Goal: Information Seeking & Learning: Learn about a topic

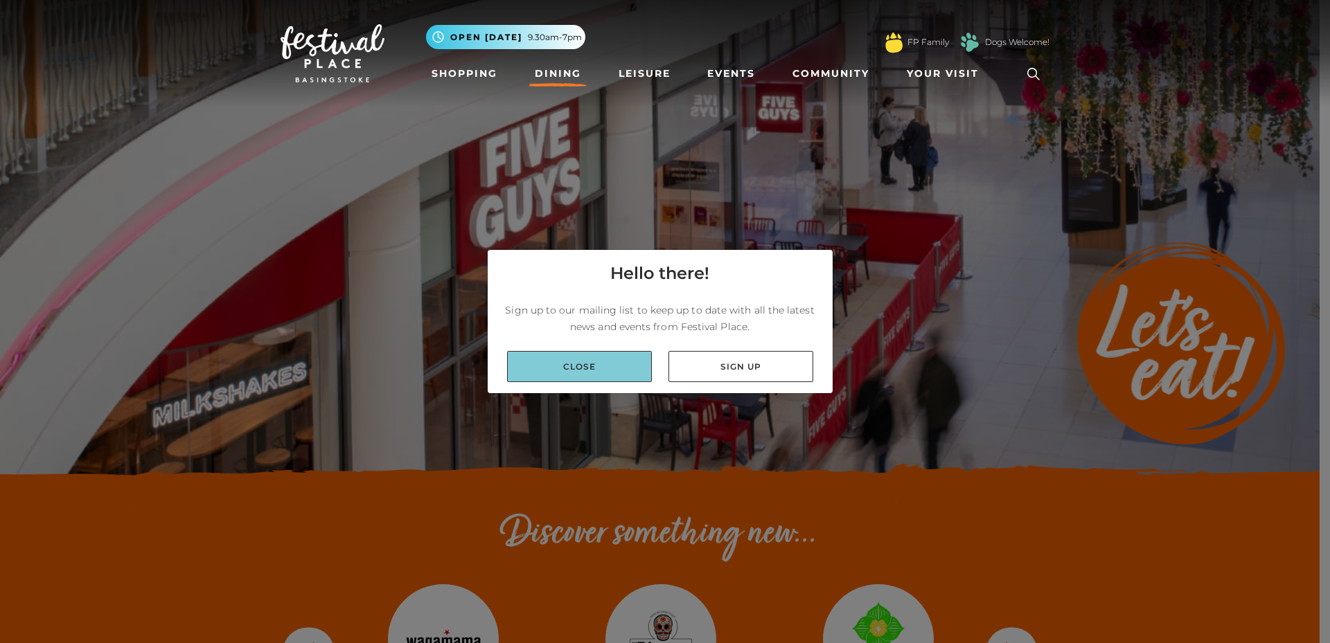
click at [587, 380] on link "Close" at bounding box center [579, 366] width 145 height 31
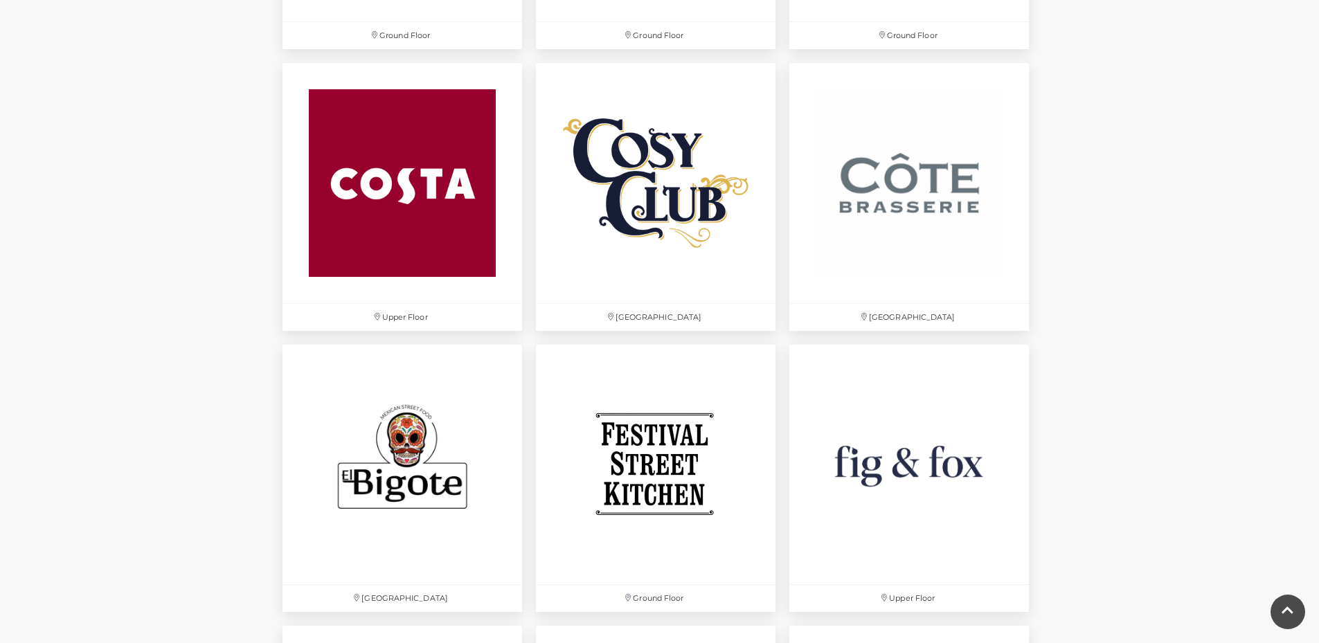
scroll to position [2026, 0]
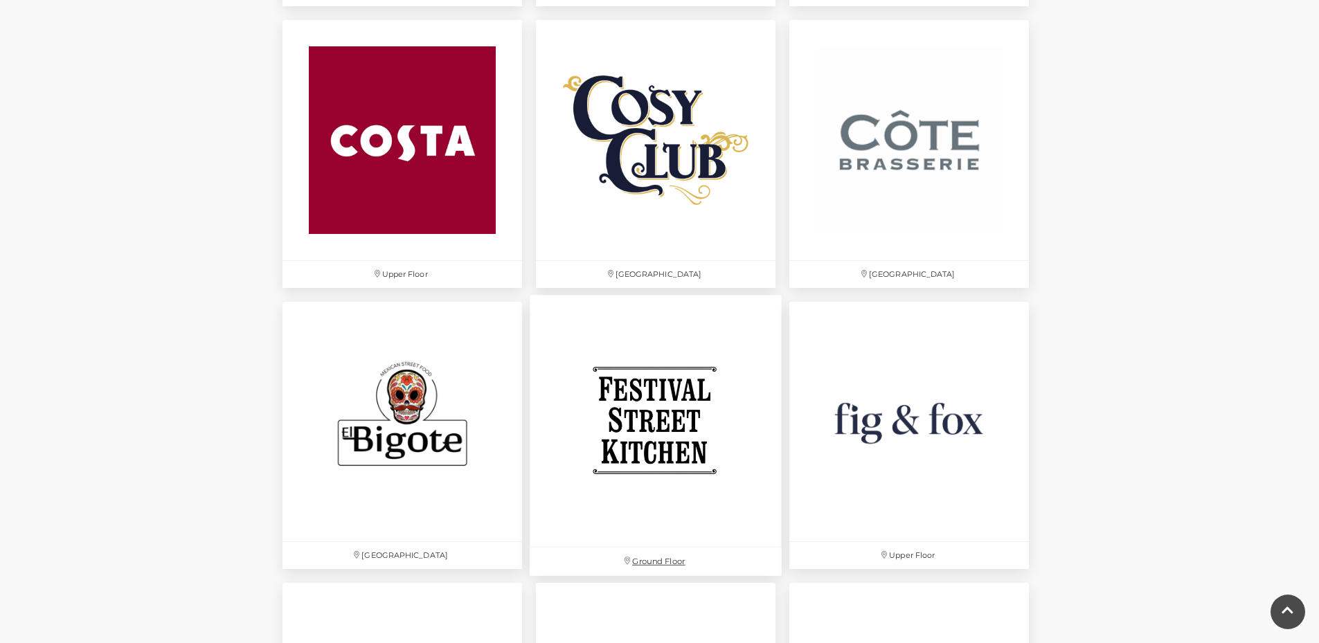
click at [677, 399] on img at bounding box center [656, 421] width 252 height 252
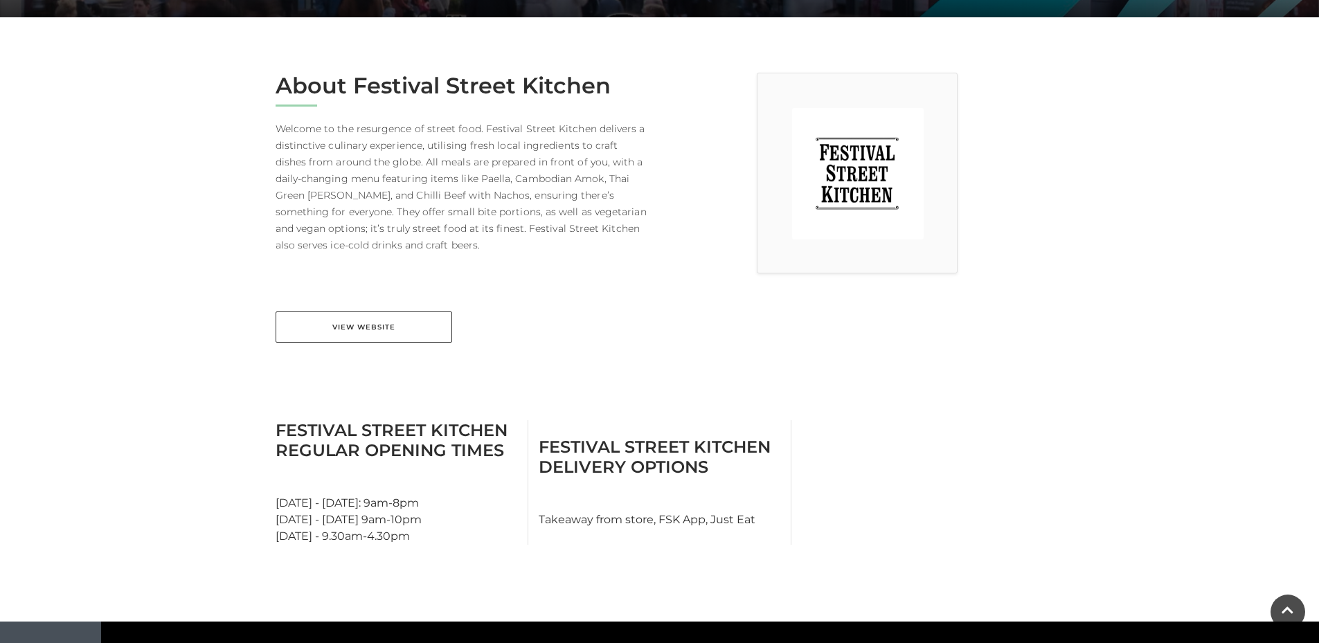
scroll to position [321, 0]
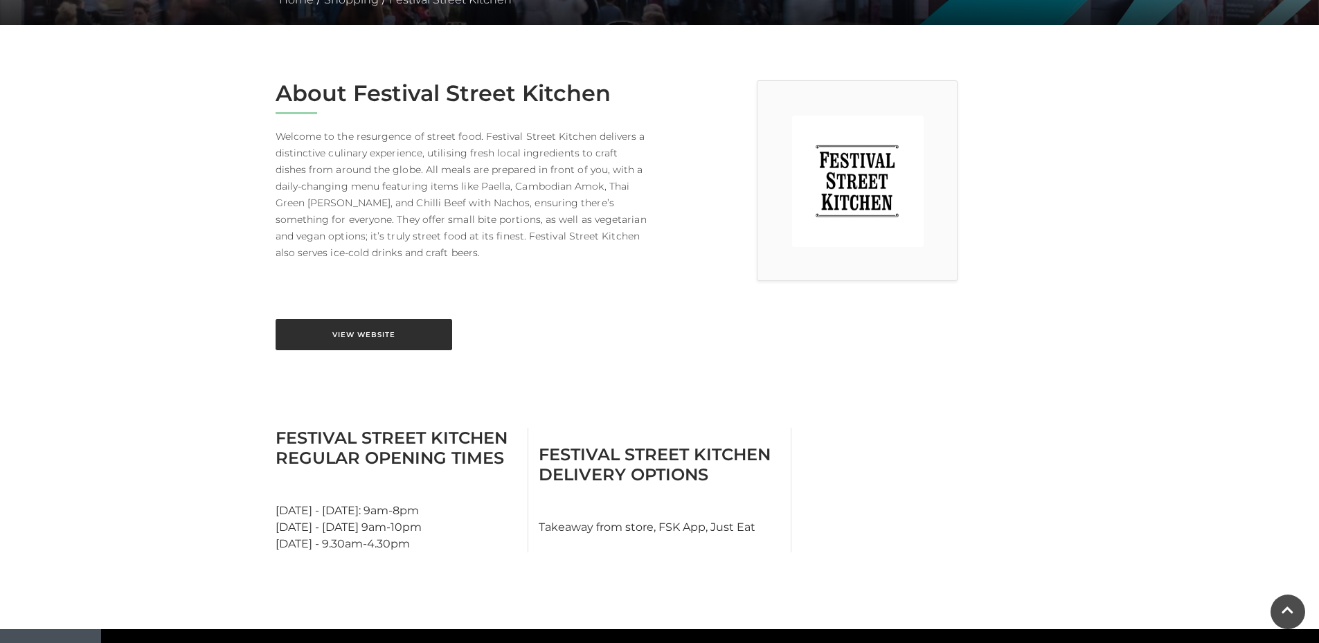
click at [409, 339] on link "View Website" at bounding box center [364, 334] width 177 height 31
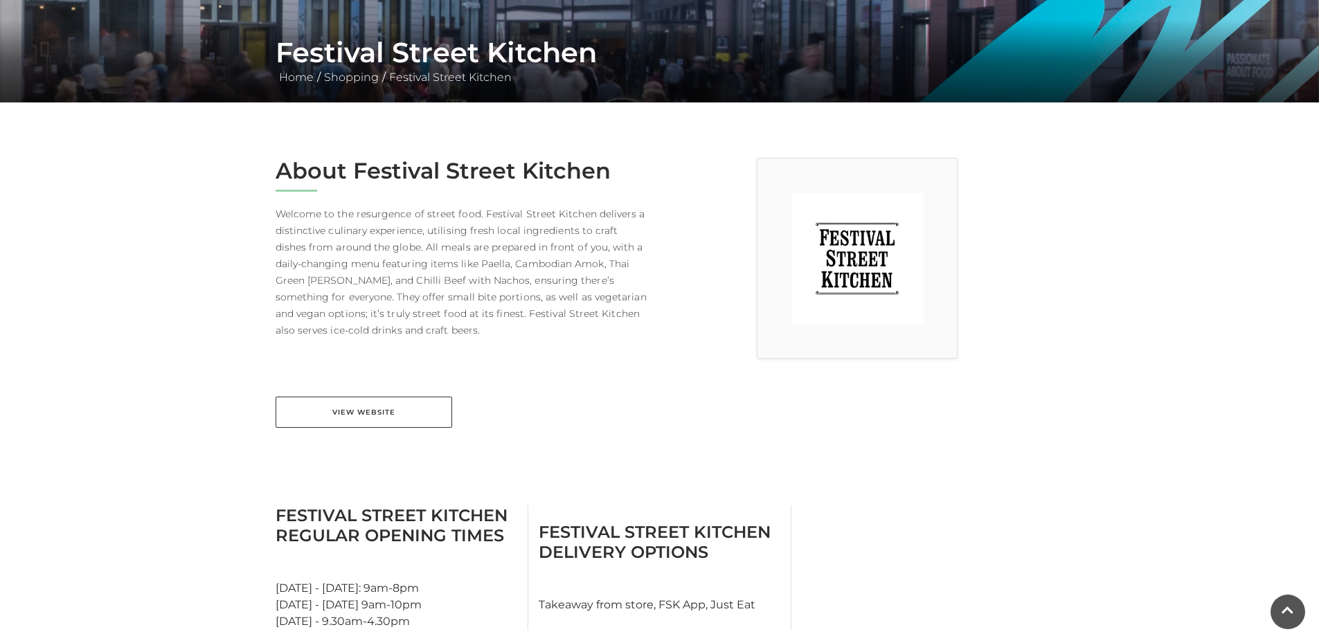
scroll to position [0, 0]
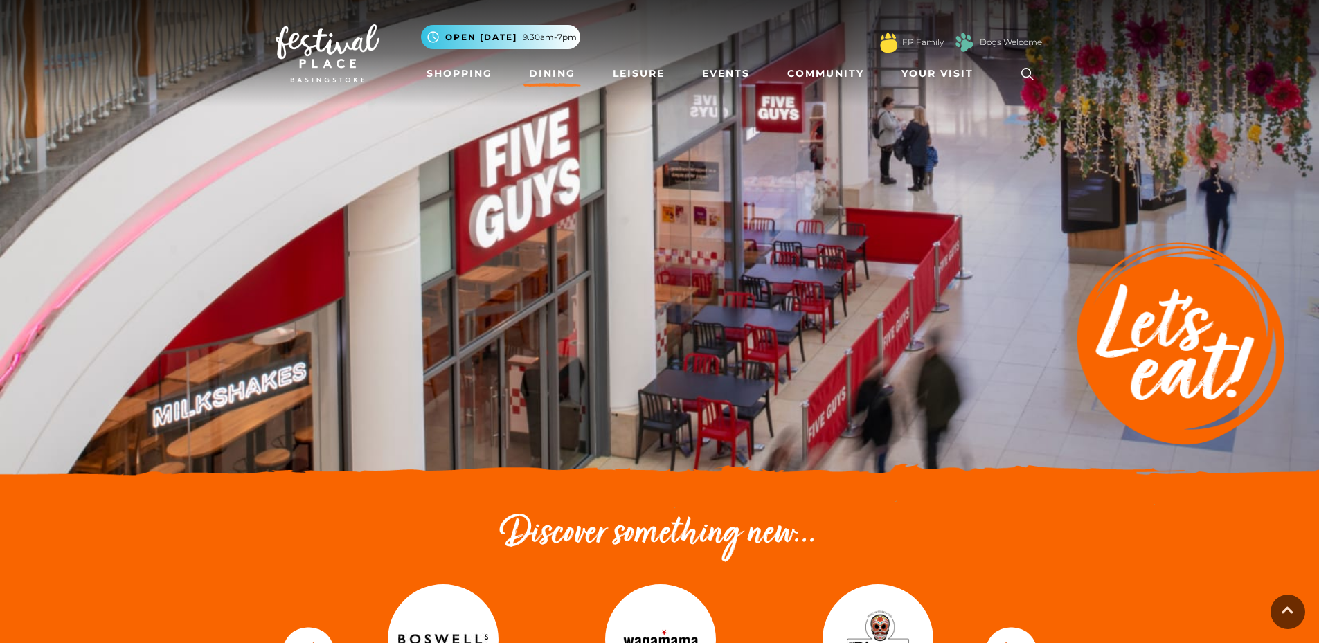
scroll to position [2026, 0]
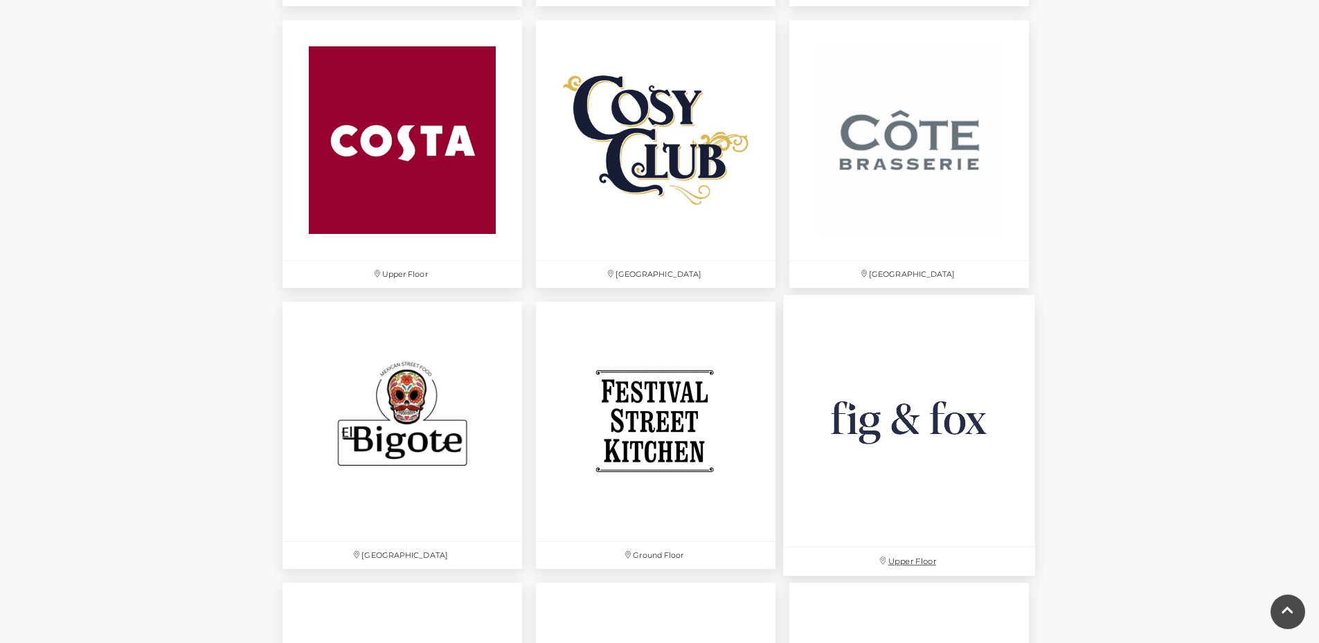
click at [977, 412] on img at bounding box center [909, 421] width 252 height 252
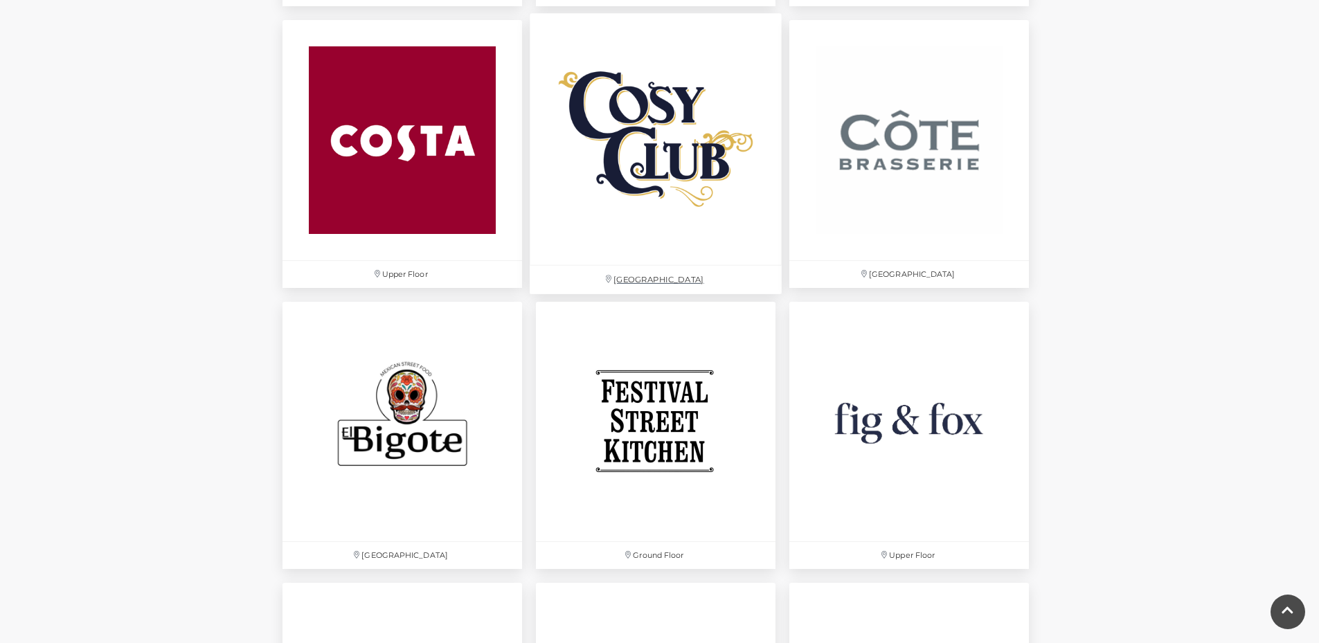
click at [652, 266] on img at bounding box center [656, 140] width 252 height 252
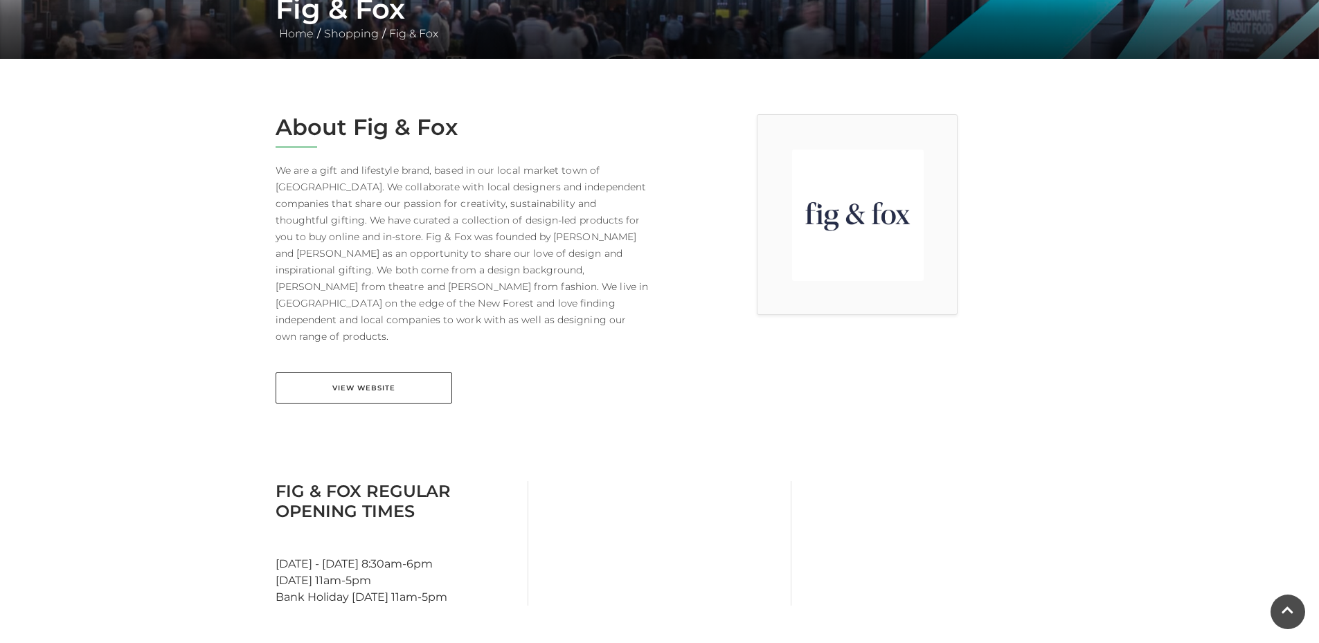
scroll to position [286, 0]
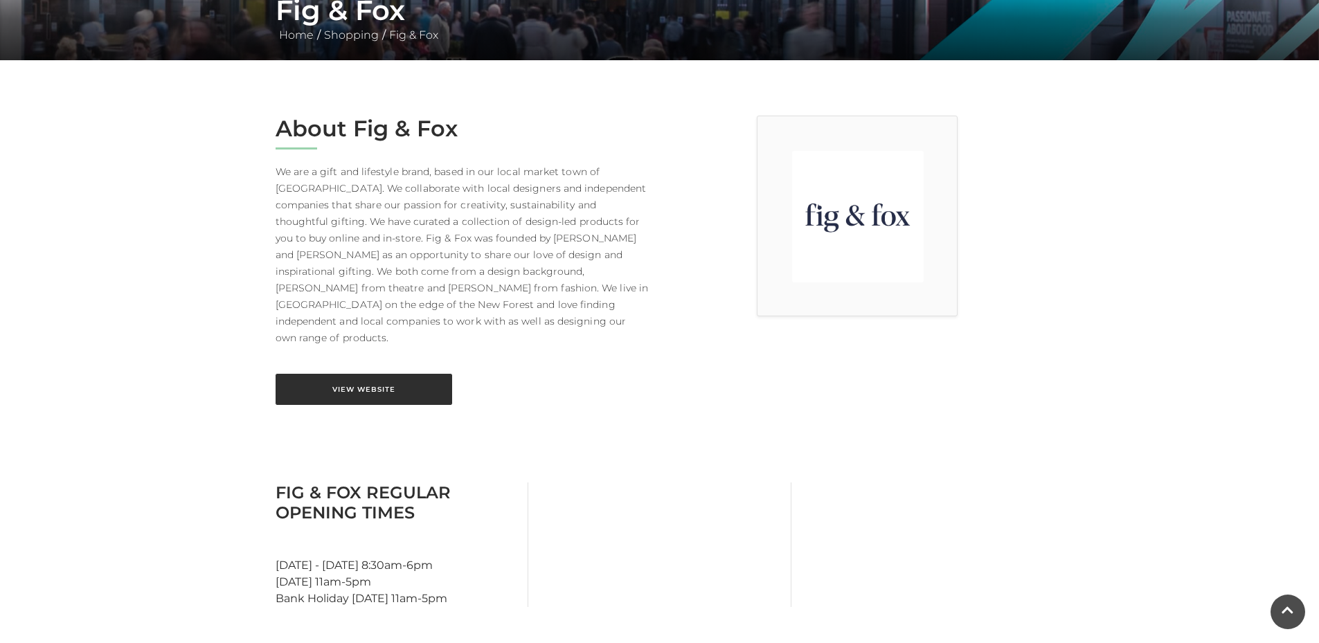
click at [419, 374] on link "View Website" at bounding box center [364, 389] width 177 height 31
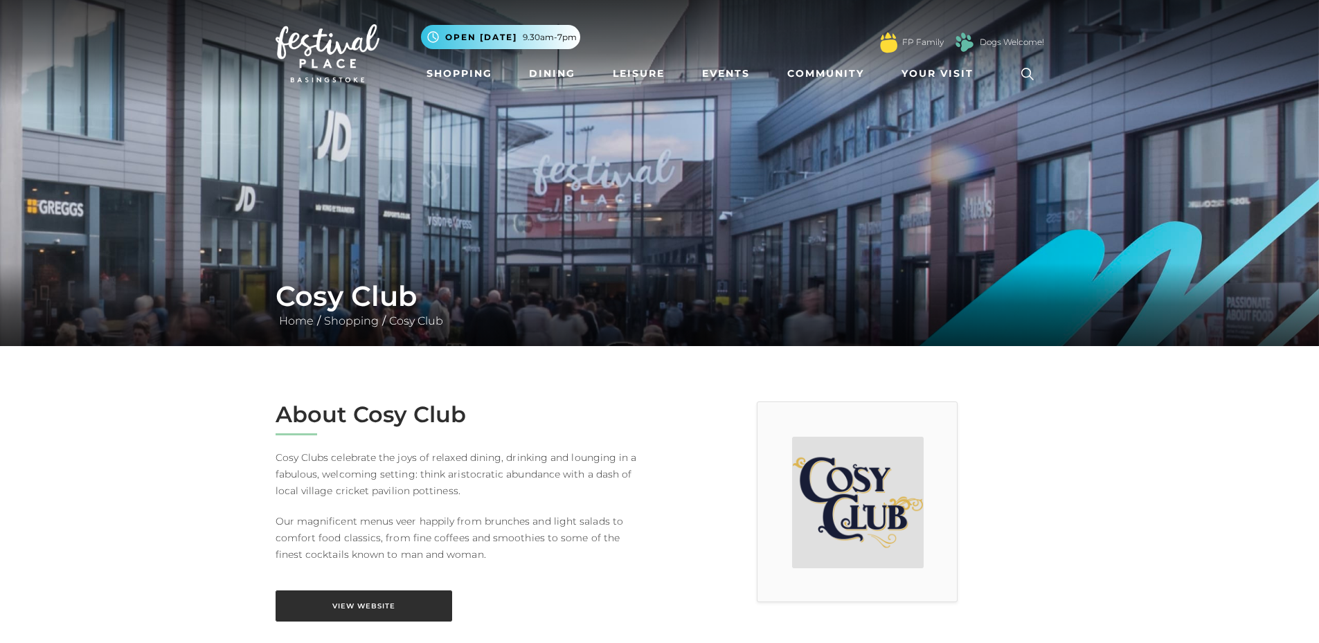
click at [433, 603] on link "View Website" at bounding box center [364, 606] width 177 height 31
